Goal: Book appointment/travel/reservation

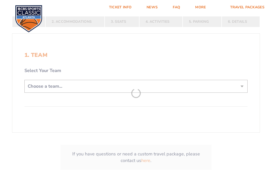
scroll to position [100, 0]
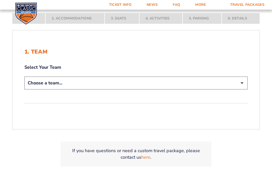
click at [244, 86] on select "Choose a team... [US_STATE] Wildcats [US_STATE] State Buckeyes [US_STATE] Tar H…" at bounding box center [135, 82] width 223 height 13
select select "12757"
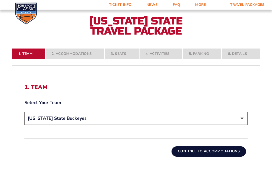
click at [216, 156] on button "Continue To Accommodations" at bounding box center [209, 151] width 75 height 10
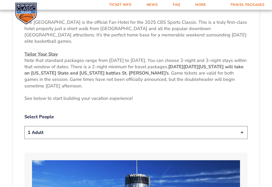
scroll to position [207, 0]
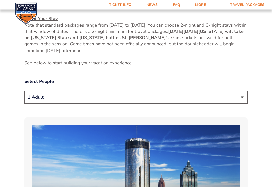
click at [240, 95] on select "1 Adult 2 Adults 3 Adults 4 Adults 2 Adults + 1 Child 2 Adults + 2 Children 2 A…" at bounding box center [135, 97] width 223 height 13
select select "2 Adults"
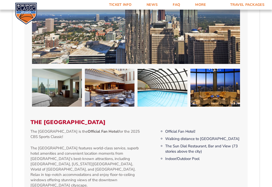
scroll to position [419, 0]
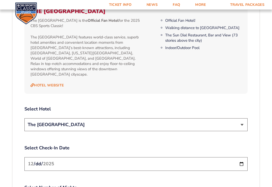
click at [240, 118] on select "The [GEOGRAPHIC_DATA]" at bounding box center [135, 124] width 223 height 13
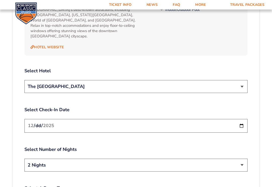
scroll to position [568, 0]
click at [238, 119] on input "[DATE]" at bounding box center [135, 125] width 223 height 13
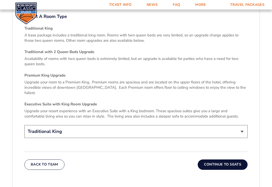
scroll to position [743, 0]
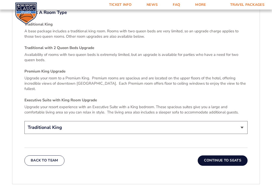
click at [242, 121] on select "Traditional King Traditional with 2 Queen Beds Upgrade (+$45 per night) Premium…" at bounding box center [135, 127] width 223 height 13
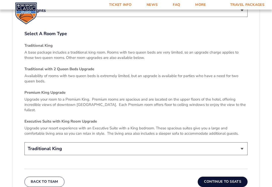
scroll to position [722, 0]
click at [241, 142] on select "Traditional King Traditional with 2 Queen Beds Upgrade (+$45 per night) Premium…" at bounding box center [135, 148] width 223 height 13
select select "Premium King Upgrade"
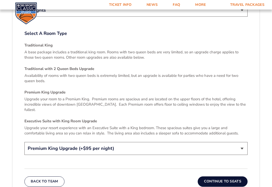
scroll to position [722, 0]
click at [222, 176] on button "Continue To Seats" at bounding box center [223, 181] width 50 height 10
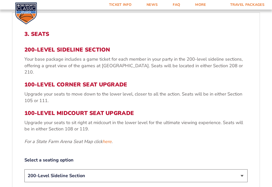
scroll to position [153, 0]
click at [109, 139] on link "here" at bounding box center [107, 141] width 9 height 6
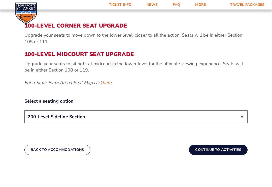
scroll to position [217, 0]
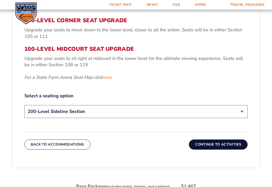
click at [240, 110] on select "200-Level Sideline Section 100-Level Corner Seat Upgrade (+$120 per person) 100…" at bounding box center [135, 111] width 223 height 13
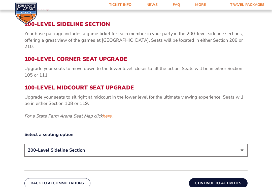
scroll to position [178, 0]
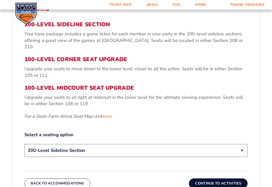
click at [109, 114] on link "here" at bounding box center [107, 116] width 9 height 6
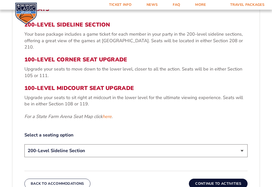
click at [109, 114] on link "here" at bounding box center [107, 116] width 9 height 6
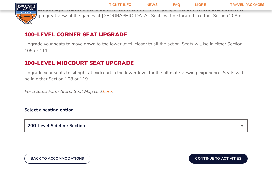
scroll to position [202, 0]
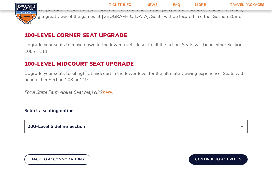
click at [241, 124] on select "200-Level Sideline Section 100-Level Corner Seat Upgrade (+$120 per person) 100…" at bounding box center [135, 126] width 223 height 13
select select "100-Level Corner Seat Upgrade"
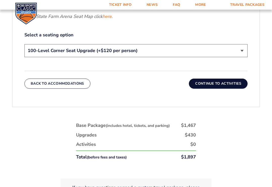
scroll to position [278, 0]
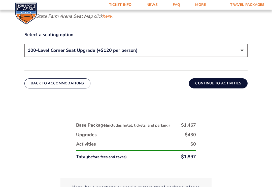
click at [216, 81] on button "Continue To Activities" at bounding box center [218, 83] width 59 height 10
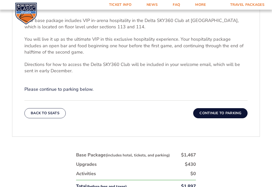
scroll to position [182, 0]
click at [213, 117] on button "Continue To Parking" at bounding box center [220, 113] width 54 height 10
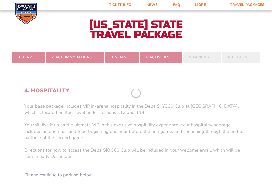
scroll to position [92, 0]
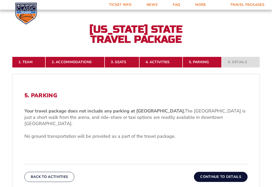
click at [225, 172] on button "Continue To Details" at bounding box center [221, 176] width 54 height 10
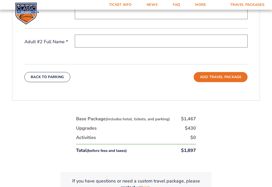
scroll to position [243, 0]
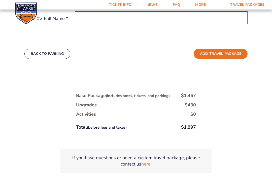
click at [221, 57] on button "Add Travel Package" at bounding box center [221, 54] width 54 height 10
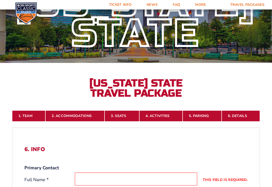
scroll to position [0, 0]
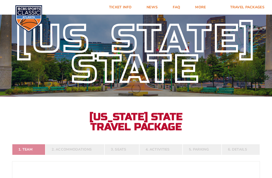
select select "12757"
